Goal: Browse casually

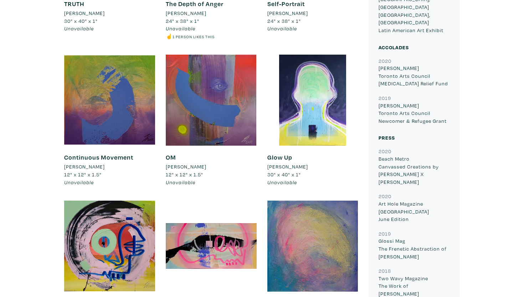
scroll to position [1101, 0]
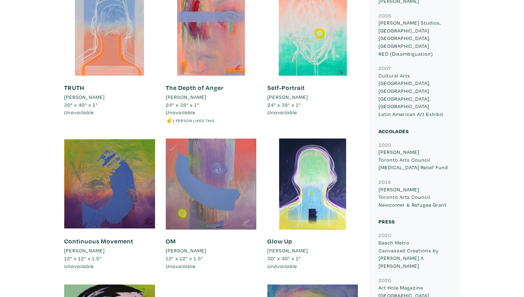
click at [218, 163] on div at bounding box center [211, 183] width 91 height 91
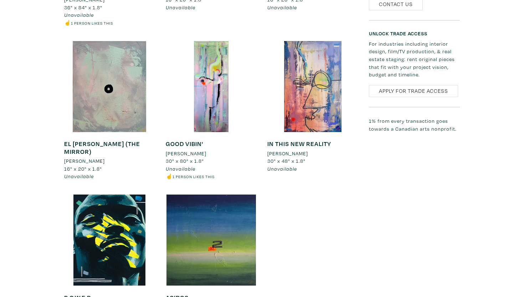
scroll to position [1812, 0]
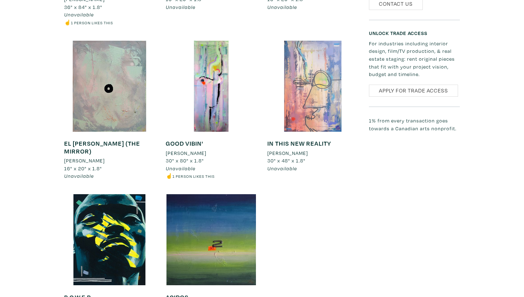
click at [297, 75] on div at bounding box center [312, 86] width 91 height 91
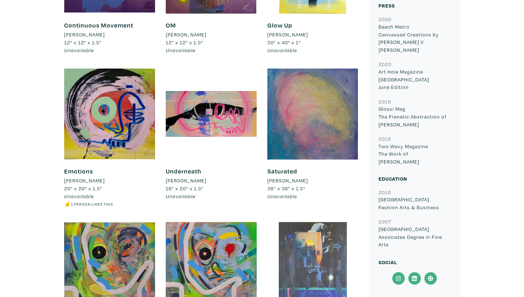
scroll to position [1401, 0]
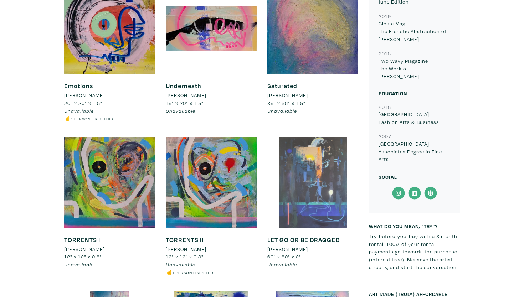
click at [313, 157] on div at bounding box center [312, 182] width 91 height 91
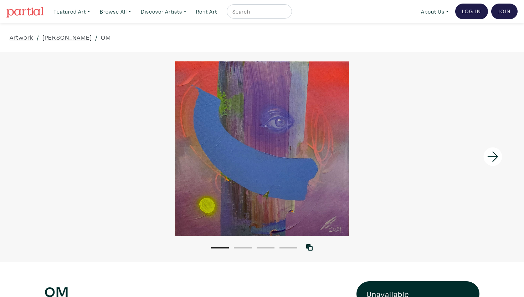
click at [239, 145] on div at bounding box center [262, 148] width 524 height 175
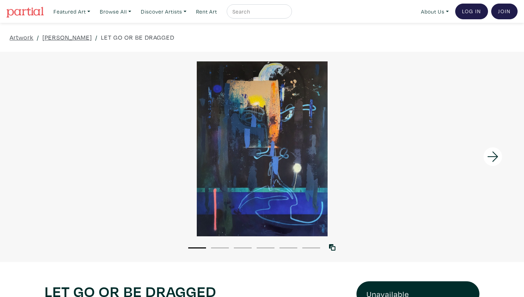
click at [289, 117] on div at bounding box center [262, 148] width 524 height 175
